Goal: Find specific page/section

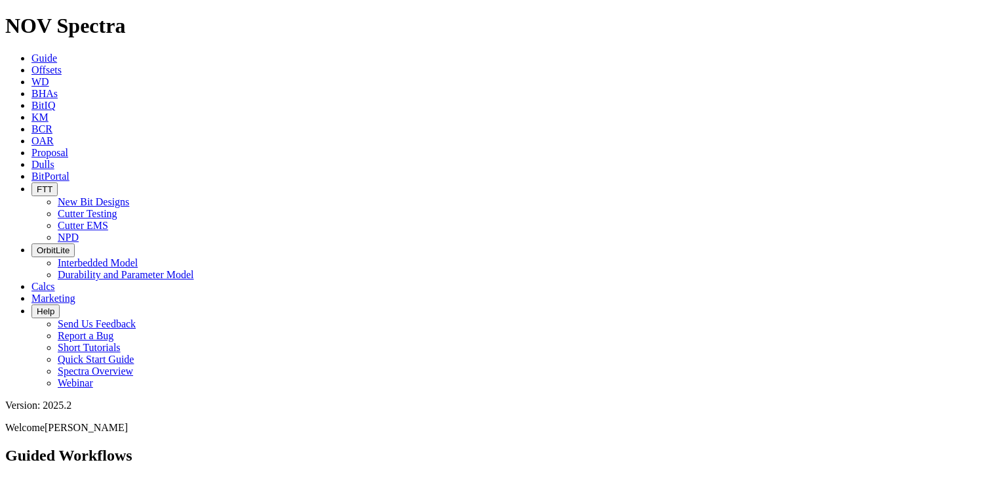
click at [58, 182] on button "FTT" at bounding box center [44, 189] width 26 height 14
click at [117, 208] on link "Cutter Testing" at bounding box center [88, 213] width 60 height 11
select select "Cutter"
